Goal: Task Accomplishment & Management: Manage account settings

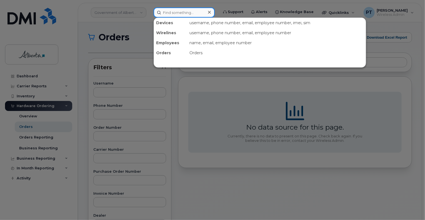
click at [168, 12] on input at bounding box center [184, 13] width 61 height 10
click at [188, 13] on input at bounding box center [184, 13] width 61 height 10
paste input "7802684349"
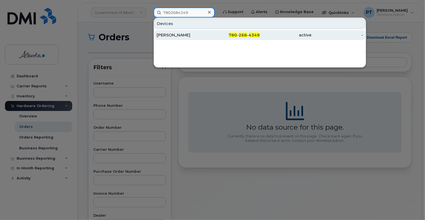
type input "7802684349"
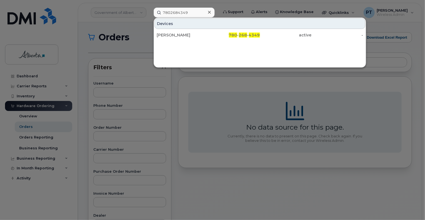
drag, startPoint x: 174, startPoint y: 33, endPoint x: 173, endPoint y: 41, distance: 8.1
click at [174, 33] on div "Ty Shepherd" at bounding box center [183, 35] width 52 height 6
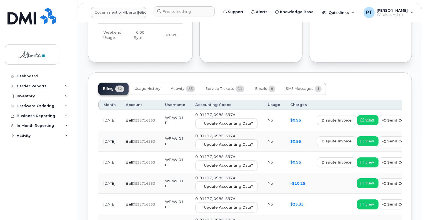
scroll to position [501, 0]
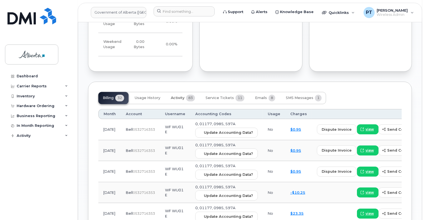
click at [176, 96] on span "Activity" at bounding box center [178, 98] width 14 height 4
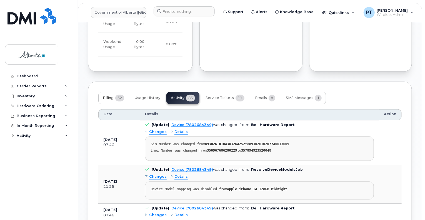
click at [105, 96] on span "Billing" at bounding box center [108, 98] width 11 height 4
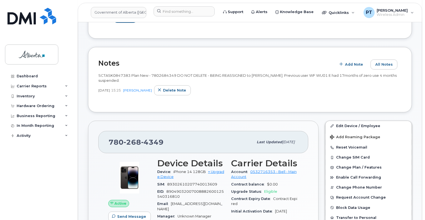
scroll to position [28, 0]
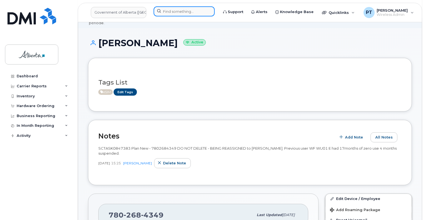
click at [175, 13] on input at bounding box center [184, 11] width 61 height 10
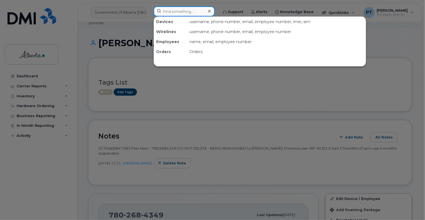
paste input "7804992284"
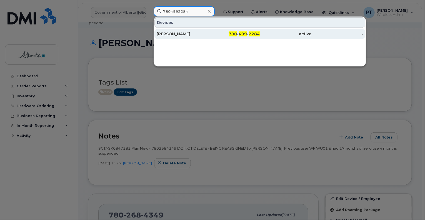
type input "7804992284"
click at [186, 35] on div "Lisa Ackimenko" at bounding box center [183, 34] width 52 height 6
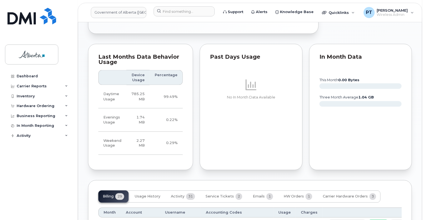
scroll to position [473, 0]
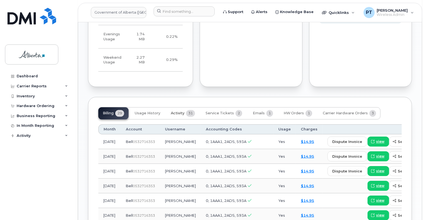
click at [179, 112] on span "Activity" at bounding box center [178, 113] width 14 height 4
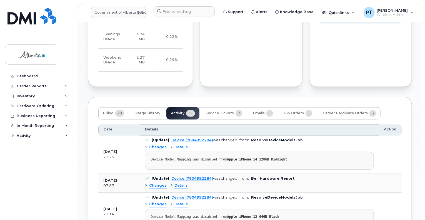
scroll to position [528, 0]
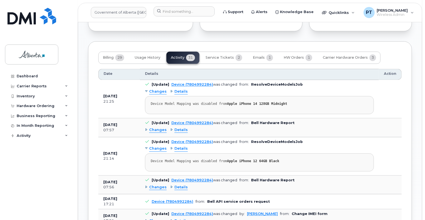
click at [150, 131] on span "Changes" at bounding box center [158, 130] width 18 height 5
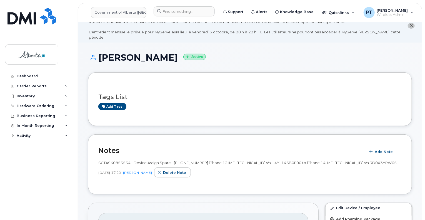
scroll to position [0, 0]
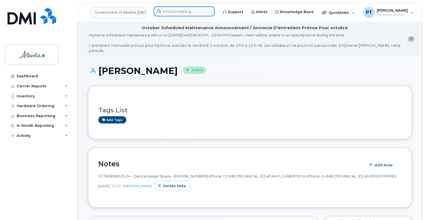
click at [177, 12] on input at bounding box center [184, 11] width 61 height 10
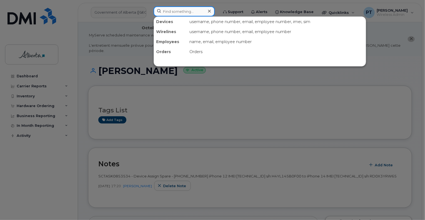
paste input "4038130948"
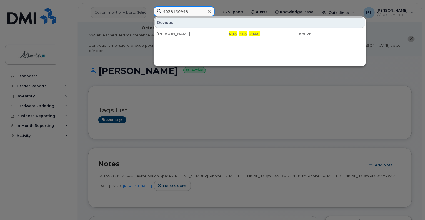
type input "4038130948"
click at [172, 32] on div "Jim Perry" at bounding box center [183, 34] width 52 height 6
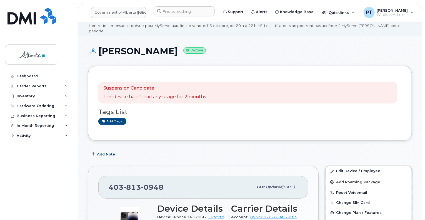
scroll to position [28, 0]
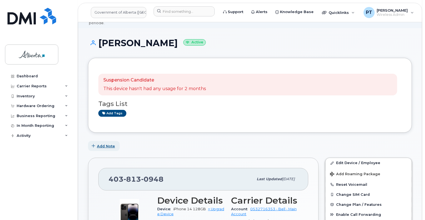
click at [105, 143] on span "Add Note" at bounding box center [106, 145] width 18 height 5
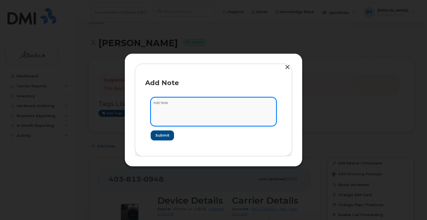
paste textarea "SCTASK0853587"
click at [212, 102] on textarea "SCTASK0853587 -" at bounding box center [214, 111] width 126 height 28
paste textarea "Device Assign Spare - (1) 4038130948 iPhone SE IMEI 356606080266079 s/n DX3THLR…"
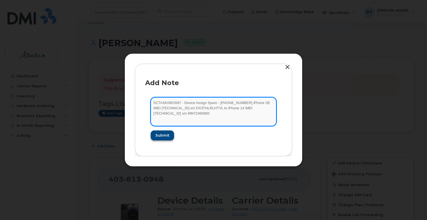
type textarea "SCTASK0853587 - Device Assign Spare - (1) 4038130948 iPhone SE IMEI 35660608026…"
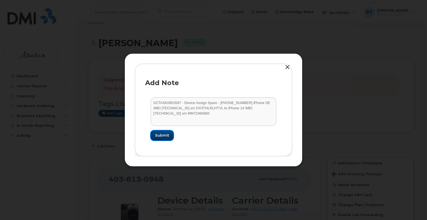
click at [161, 136] on span "Submit" at bounding box center [162, 135] width 14 height 5
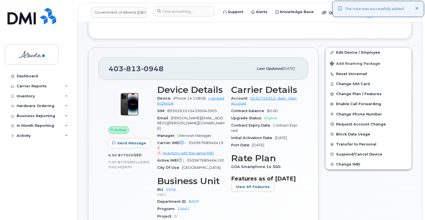
scroll to position [195, 0]
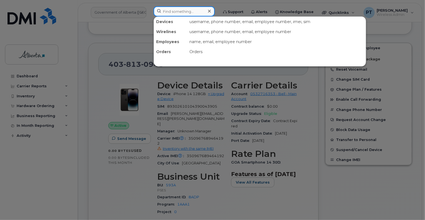
click at [175, 9] on input at bounding box center [184, 11] width 61 height 10
paste input "7802719742"
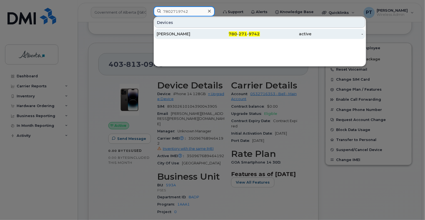
type input "7802719742"
click at [170, 33] on div "Yvonne Awotwe" at bounding box center [183, 34] width 52 height 6
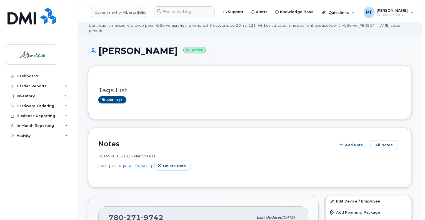
scroll to position [56, 0]
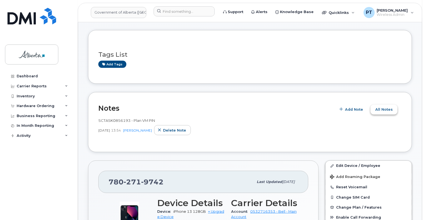
click at [382, 107] on span "All Notes" at bounding box center [385, 109] width 18 height 5
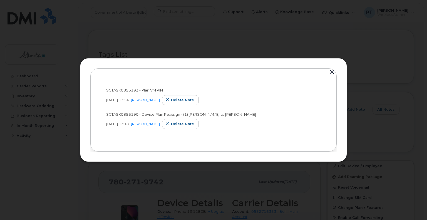
click at [332, 70] on button "button" at bounding box center [332, 72] width 8 height 8
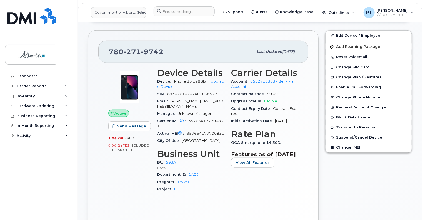
scroll to position [195, 0]
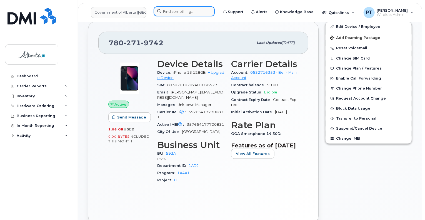
click at [196, 12] on input at bounding box center [184, 11] width 61 height 10
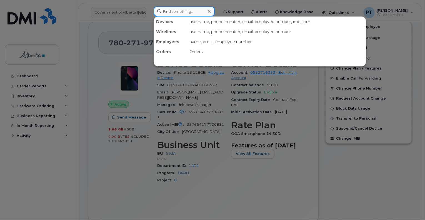
paste input "4034617198"
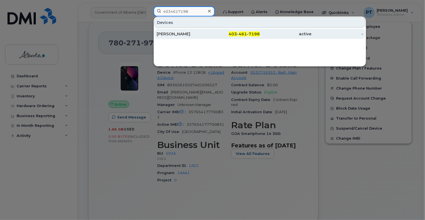
type input "4034617198"
click at [168, 33] on div "Mary Osagiede" at bounding box center [183, 34] width 52 height 6
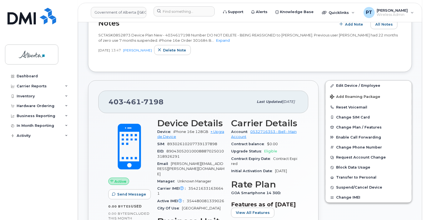
scroll to position [139, 0]
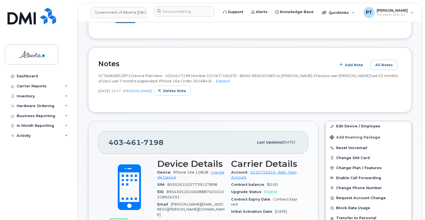
drag, startPoint x: 25, startPoint y: 167, endPoint x: 19, endPoint y: 166, distance: 5.3
click at [25, 167] on div "Dashboard Carrier Reports Monthly Billing Data Daily Data Pooling Data Behavior…" at bounding box center [39, 141] width 69 height 140
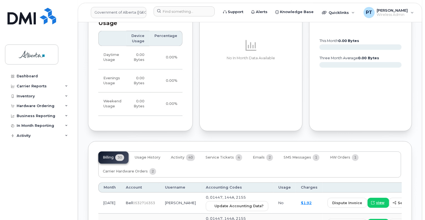
scroll to position [528, 0]
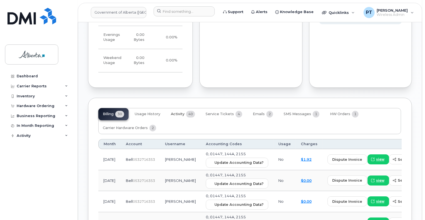
click at [176, 112] on span "Activity" at bounding box center [178, 114] width 14 height 4
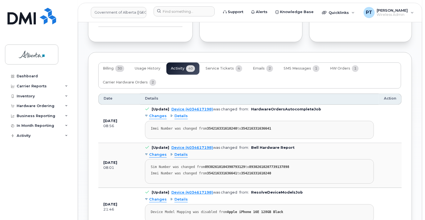
scroll to position [584, 0]
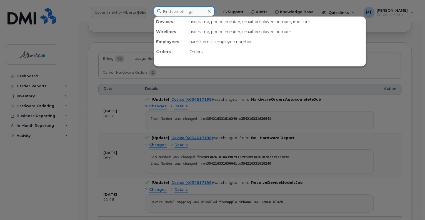
click at [196, 13] on input at bounding box center [184, 11] width 61 height 10
paste input "4036279837"
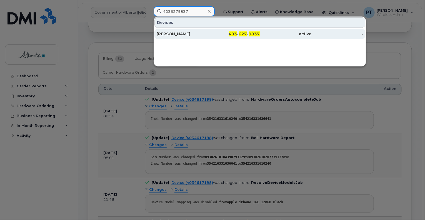
type input "4036279837"
click at [177, 34] on div "Nicole Kimmel" at bounding box center [183, 34] width 52 height 6
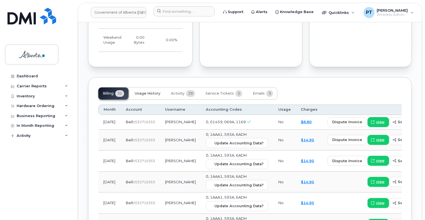
scroll to position [584, 0]
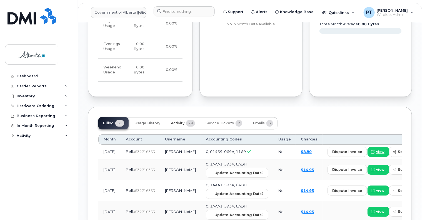
click at [175, 121] on span "Activity" at bounding box center [178, 123] width 14 height 4
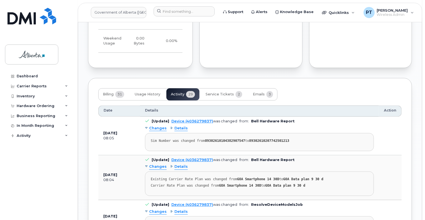
scroll to position [640, 0]
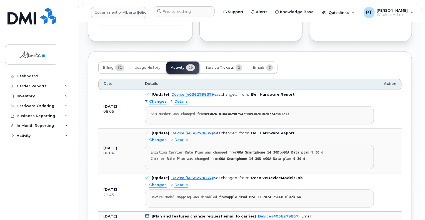
click at [209, 65] on span "Service Tickets" at bounding box center [220, 67] width 28 height 4
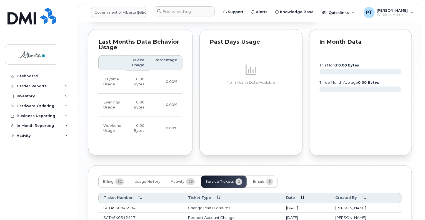
scroll to position [560, 0]
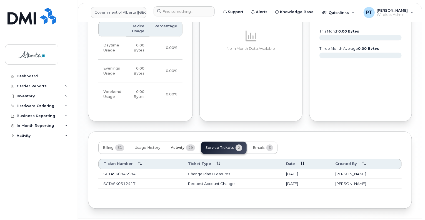
click at [175, 145] on span "Activity" at bounding box center [178, 147] width 14 height 4
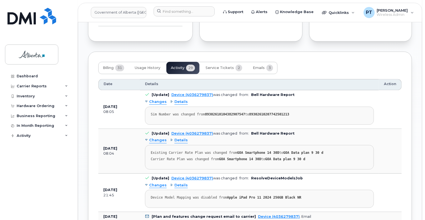
scroll to position [643, 0]
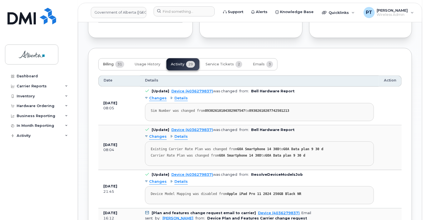
drag, startPoint x: 105, startPoint y: 48, endPoint x: 111, endPoint y: 58, distance: 12.0
click at [105, 62] on span "Billing" at bounding box center [108, 64] width 11 height 4
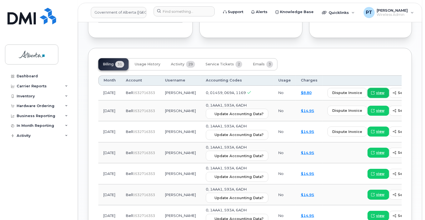
click at [377, 90] on span "view" at bounding box center [381, 92] width 8 height 5
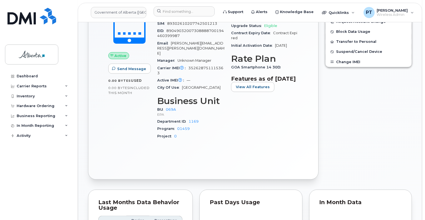
scroll to position [448, 0]
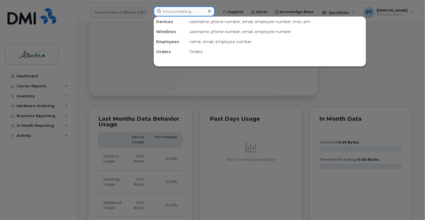
click at [172, 11] on input at bounding box center [184, 11] width 61 height 10
type input "4038290280"
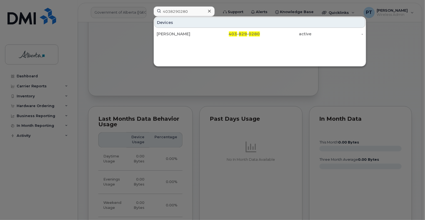
drag, startPoint x: 174, startPoint y: 34, endPoint x: 26, endPoint y: 150, distance: 188.2
click at [174, 34] on div "Muskan Khanderia" at bounding box center [183, 34] width 52 height 6
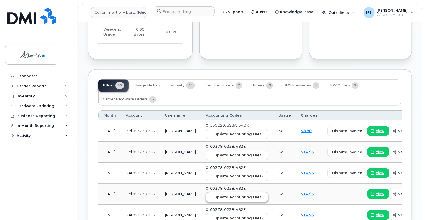
scroll to position [556, 0]
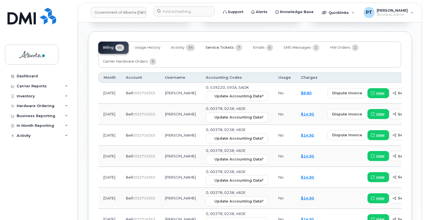
click at [219, 44] on button "Service Tickets 7" at bounding box center [224, 47] width 46 height 12
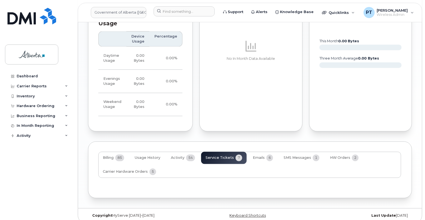
scroll to position [529, 0]
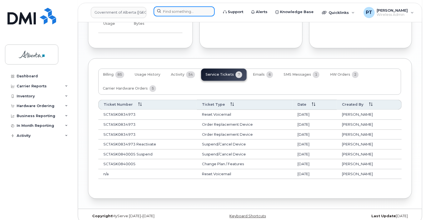
click at [178, 11] on input at bounding box center [184, 11] width 61 height 10
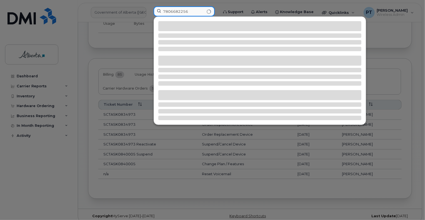
type input "7806682256"
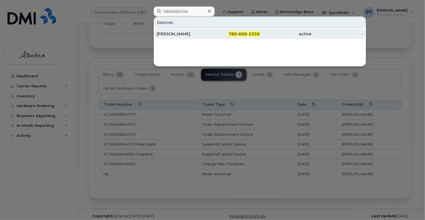
click at [168, 29] on link "Robyn Cochrane 780 - 668 - 2256 active -" at bounding box center [260, 34] width 211 height 10
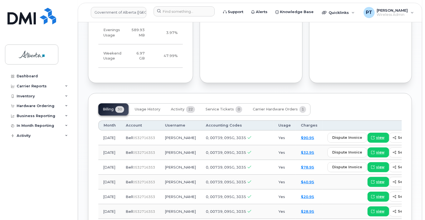
scroll to position [445, 0]
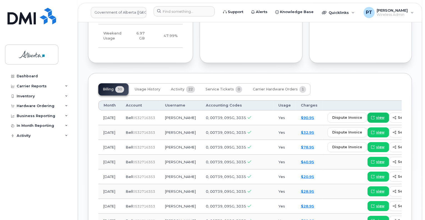
click at [377, 115] on span "view" at bounding box center [381, 117] width 8 height 5
click at [377, 145] on span "view" at bounding box center [381, 147] width 8 height 5
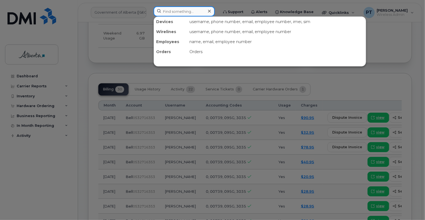
click at [182, 10] on input at bounding box center [184, 11] width 61 height 10
paste input "5873400697"
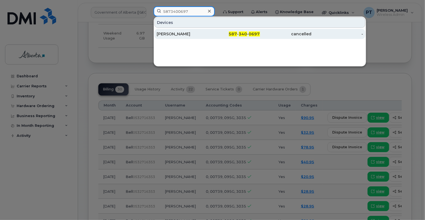
type input "5873400697"
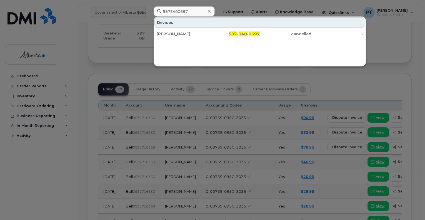
drag, startPoint x: 177, startPoint y: 33, endPoint x: 76, endPoint y: 31, distance: 101.0
click at [177, 33] on div "[PERSON_NAME]" at bounding box center [183, 34] width 52 height 6
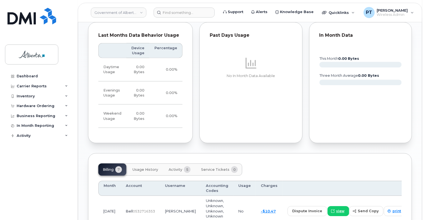
scroll to position [306, 0]
